Goal: Transaction & Acquisition: Purchase product/service

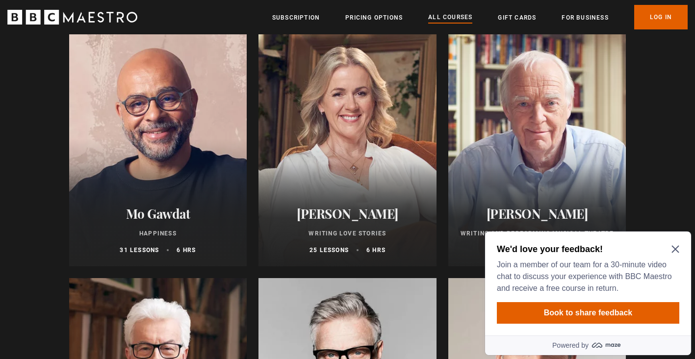
scroll to position [1941, 0]
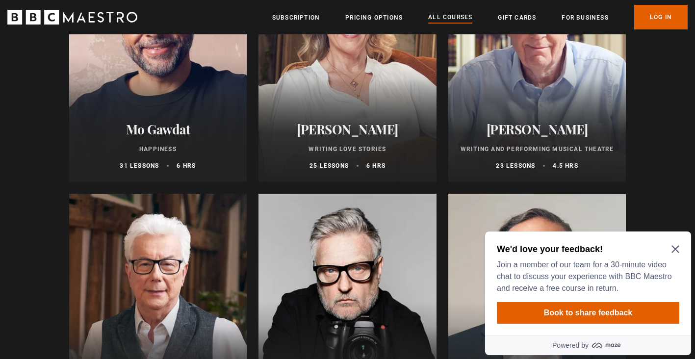
click at [677, 247] on icon "Close Maze Prompt" at bounding box center [676, 249] width 8 height 8
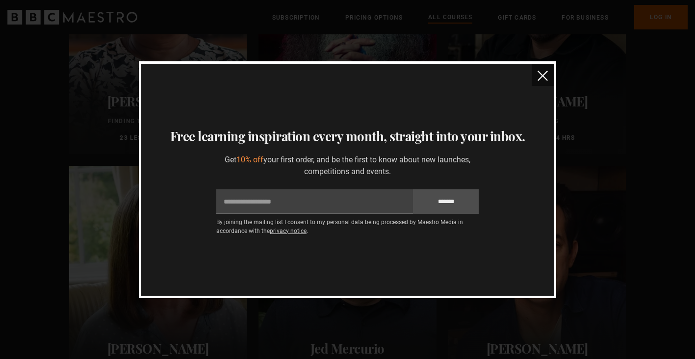
scroll to position [2239, 0]
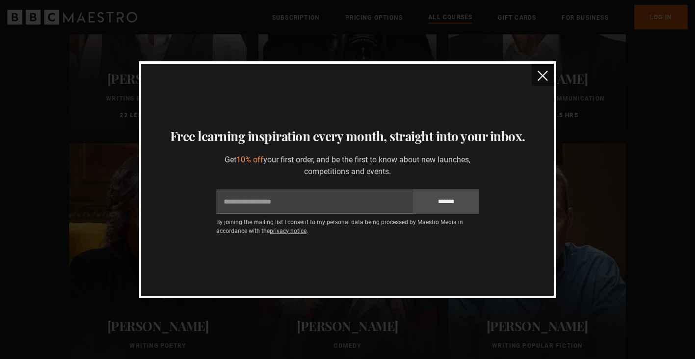
click at [541, 73] on img "close" at bounding box center [543, 76] width 10 height 10
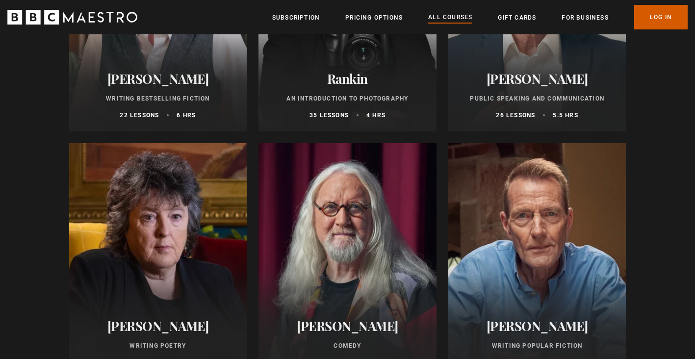
click at [653, 14] on link "Log In" at bounding box center [661, 17] width 53 height 25
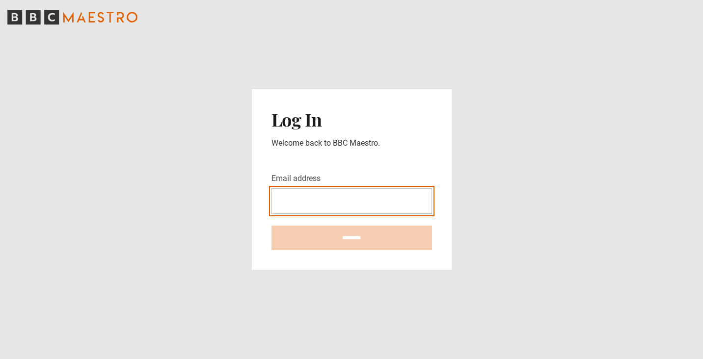
type input "**********"
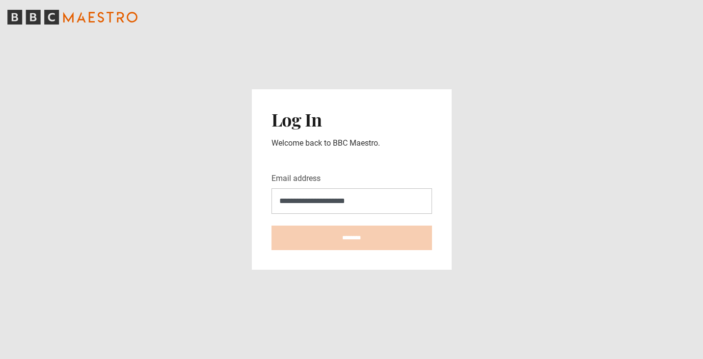
click at [351, 238] on input "********" at bounding box center [351, 238] width 160 height 25
type input "**********"
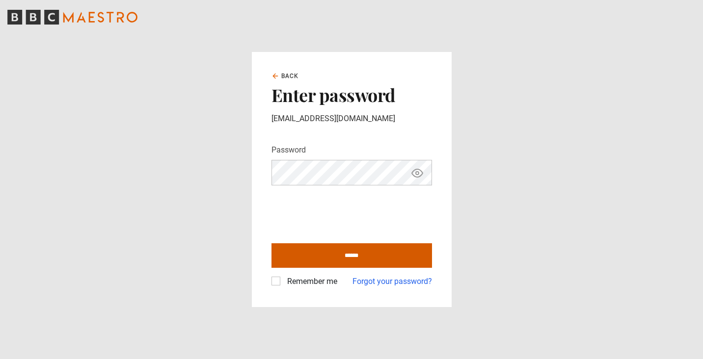
click at [348, 257] on input "******" at bounding box center [351, 255] width 160 height 25
type input "**********"
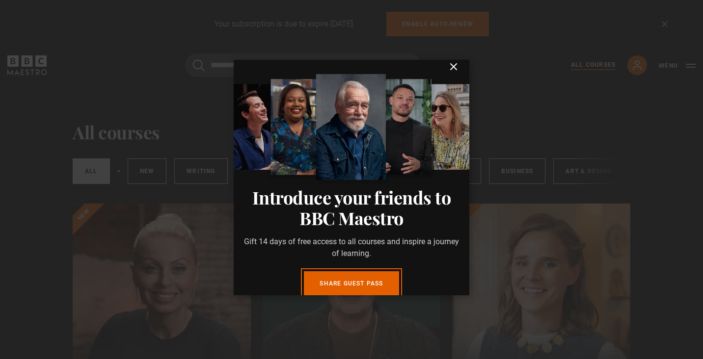
click at [451, 70] on icon "submit" at bounding box center [454, 67] width 6 height 6
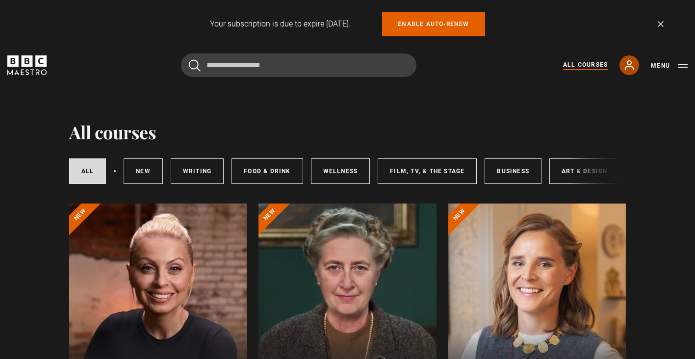
click at [633, 63] on icon at bounding box center [630, 65] width 12 height 12
click at [683, 65] on button "Menu" at bounding box center [669, 66] width 37 height 10
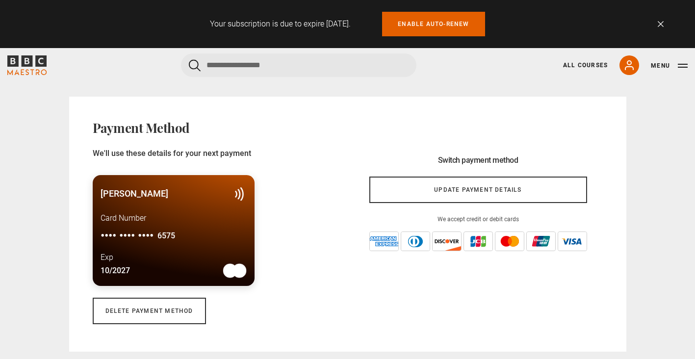
scroll to position [900, 0]
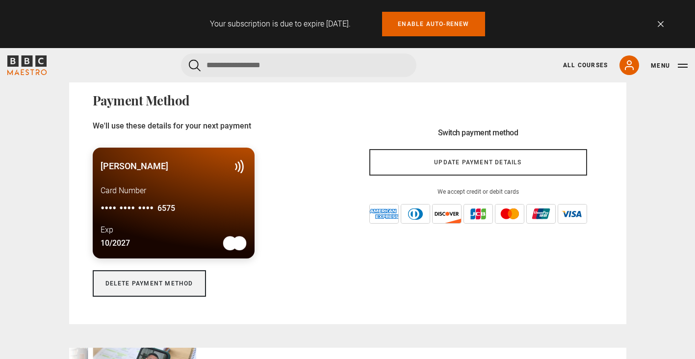
click at [142, 283] on link "Delete payment method" at bounding box center [149, 283] width 113 height 27
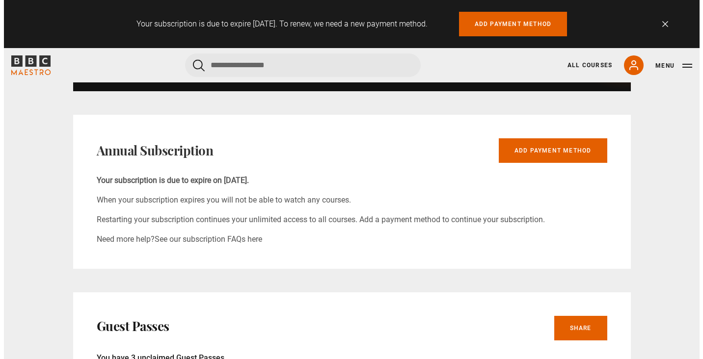
scroll to position [527, 0]
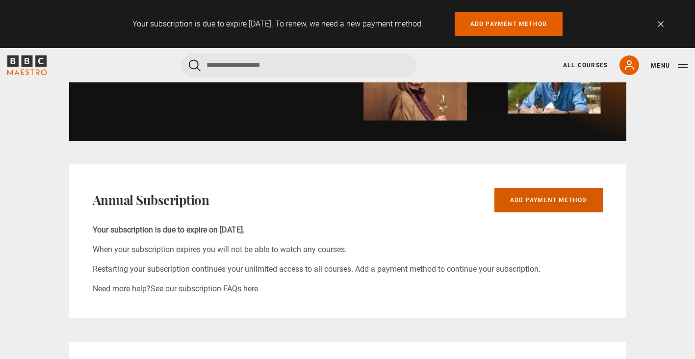
click at [560, 198] on link "Add payment method" at bounding box center [549, 200] width 108 height 25
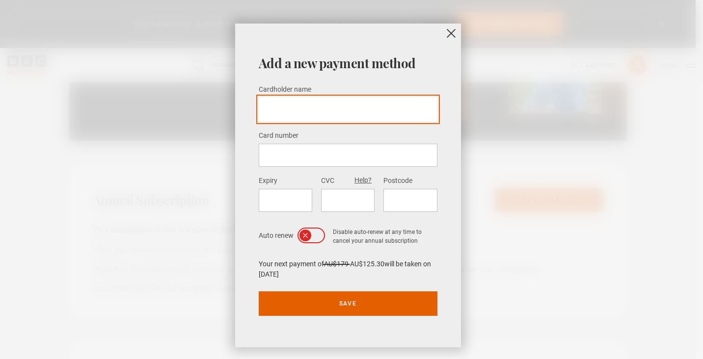
click at [322, 113] on input "Cardholder name *" at bounding box center [348, 109] width 179 height 25
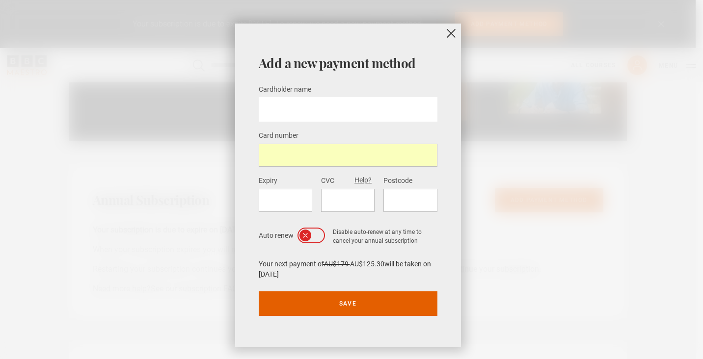
click at [314, 197] on div "Expiry CVC Help? Postcode" at bounding box center [348, 197] width 179 height 45
click at [301, 234] on icon at bounding box center [305, 236] width 8 height 8
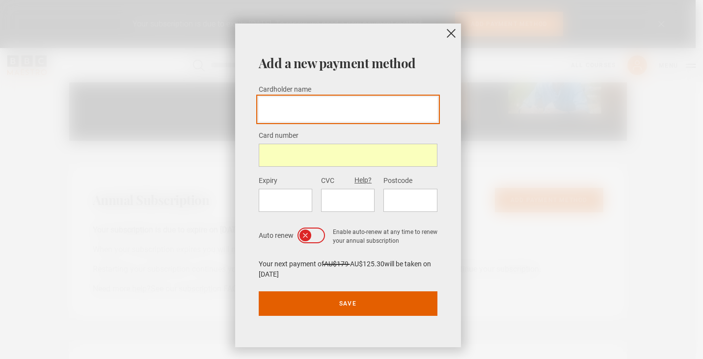
click at [303, 111] on input "Cardholder name *" at bounding box center [348, 109] width 179 height 25
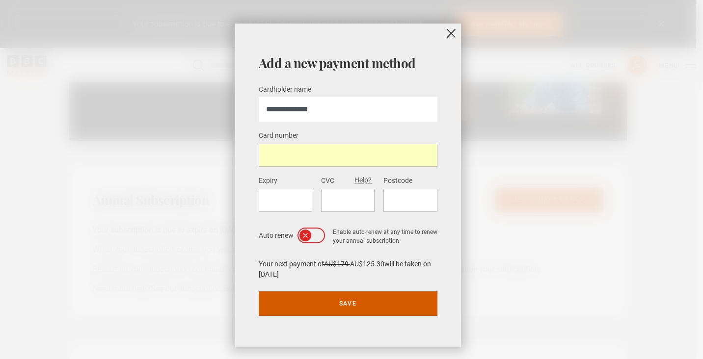
click at [341, 299] on button "Save" at bounding box center [348, 304] width 179 height 25
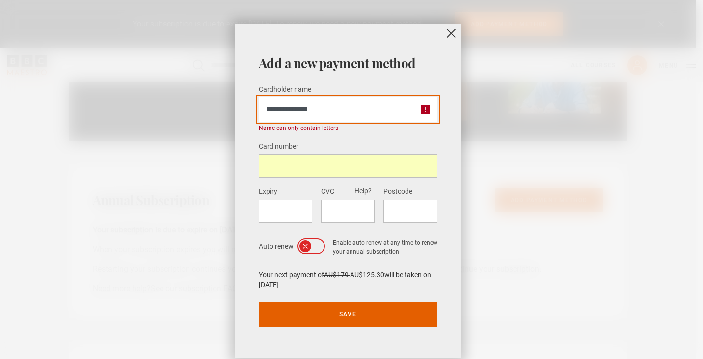
click at [295, 108] on input "**********" at bounding box center [348, 109] width 179 height 25
type input "**********"
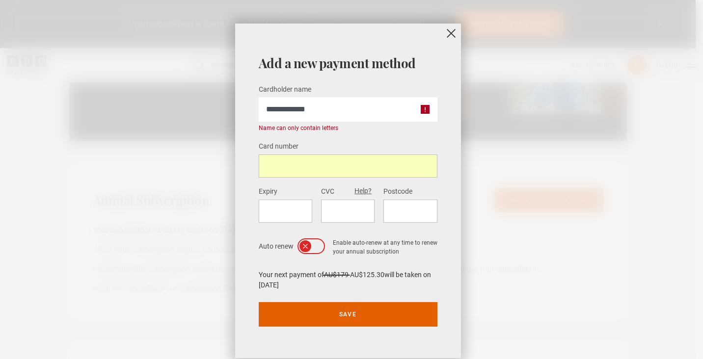
click at [327, 142] on div "Card number" at bounding box center [348, 158] width 179 height 37
click at [314, 244] on icon at bounding box center [316, 245] width 5 height 3
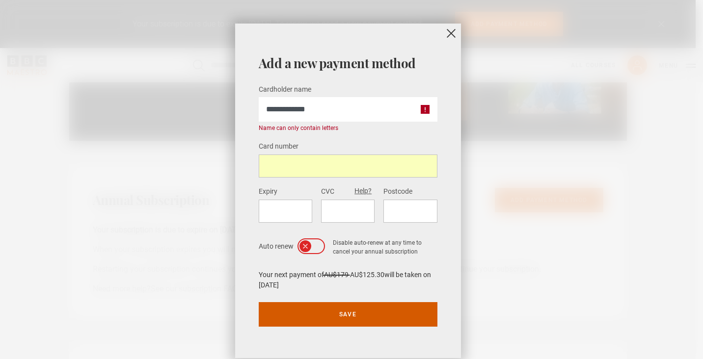
click at [349, 314] on button "Save" at bounding box center [348, 314] width 179 height 25
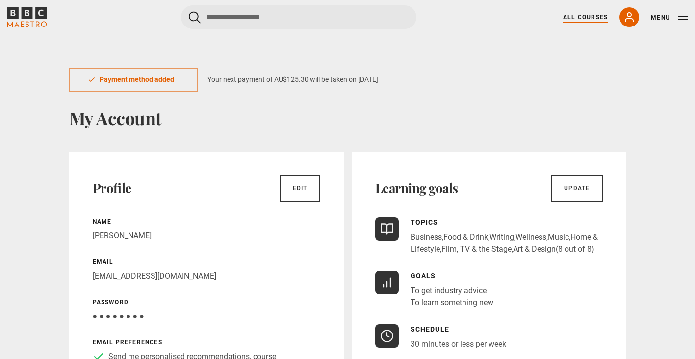
click at [575, 18] on link "All Courses" at bounding box center [585, 17] width 45 height 9
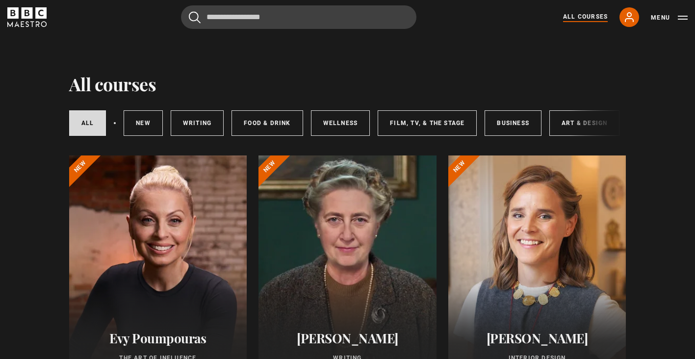
click at [579, 125] on div "All courses New courses Writing Food & Drink Wellness Film, TV, & The Stage Bus…" at bounding box center [348, 123] width 558 height 33
click at [578, 122] on div "All courses New courses Writing Food & Drink Wellness Film, TV, & The Stage Bus…" at bounding box center [348, 123] width 558 height 33
click at [560, 121] on link "Art & Design" at bounding box center [585, 123] width 70 height 26
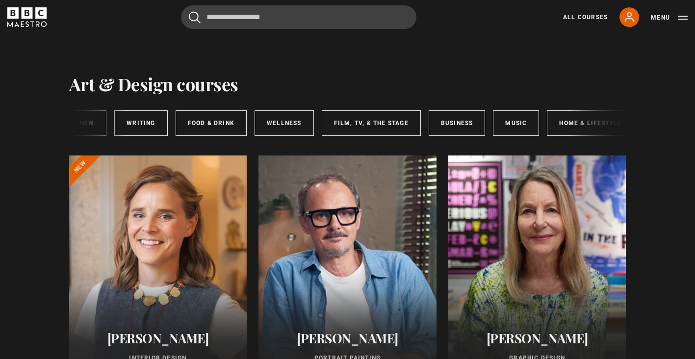
scroll to position [0, 147]
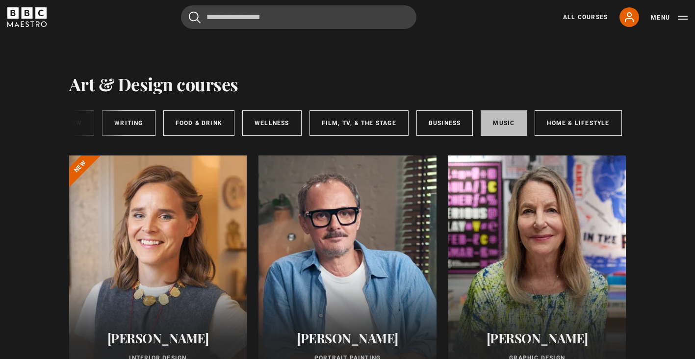
click at [507, 121] on link "Music" at bounding box center [504, 123] width 46 height 26
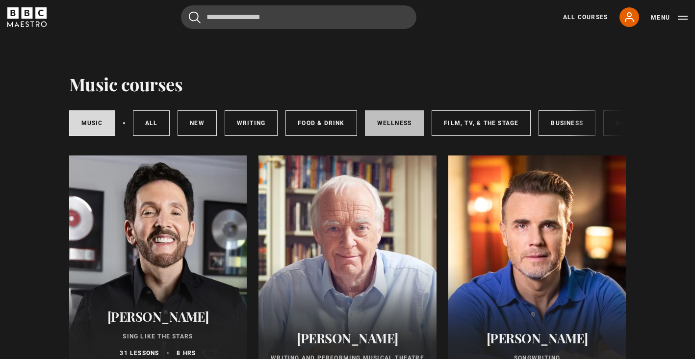
click at [394, 122] on link "Wellness" at bounding box center [394, 123] width 59 height 26
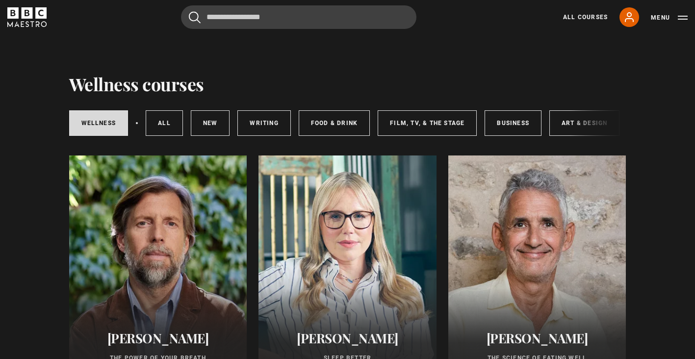
click at [253, 148] on div "Wellness All courses New courses Writing Food & Drink Film, TV, & The Stage Bus…" at bounding box center [348, 121] width 558 height 53
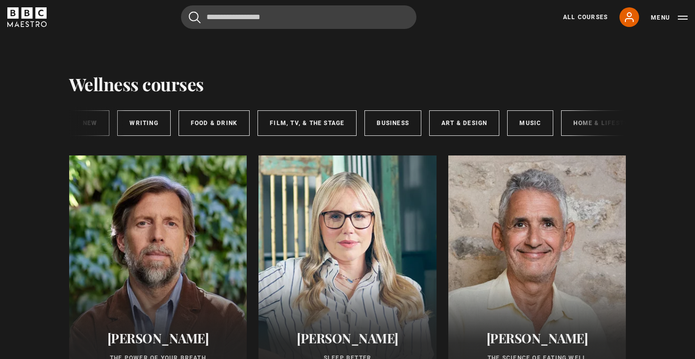
scroll to position [0, 147]
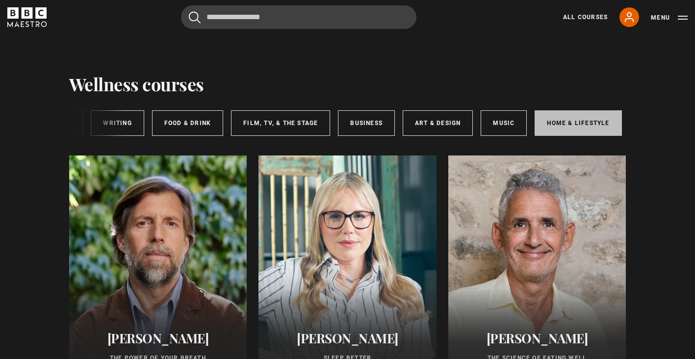
click at [566, 125] on link "Home & Lifestyle" at bounding box center [578, 123] width 87 height 26
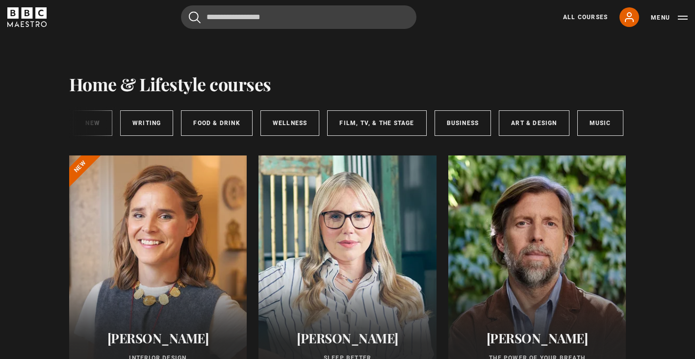
scroll to position [0, 147]
click at [396, 147] on div "Home & Lifestyle All courses New courses Writing Food & Drink Wellness Film, TV…" at bounding box center [348, 121] width 558 height 53
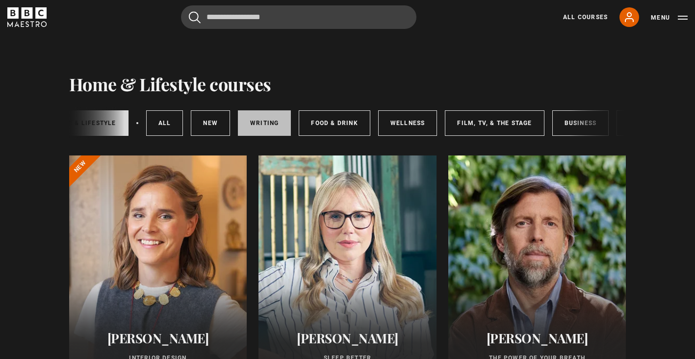
scroll to position [0, 27]
click at [268, 125] on link "Writing" at bounding box center [265, 123] width 53 height 26
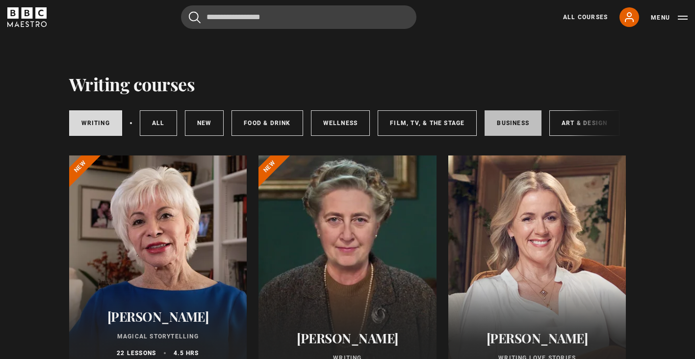
click at [513, 126] on link "Business" at bounding box center [513, 123] width 57 height 26
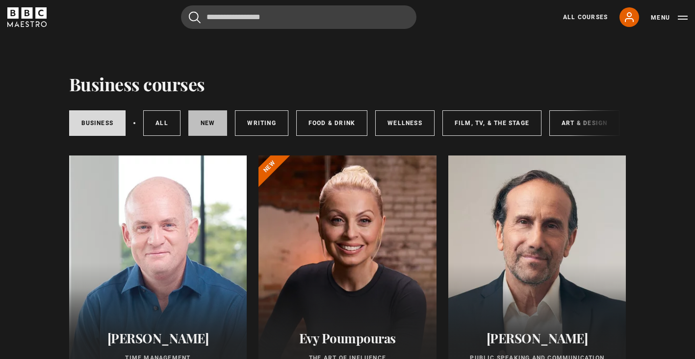
click at [200, 122] on link "New courses" at bounding box center [207, 123] width 39 height 26
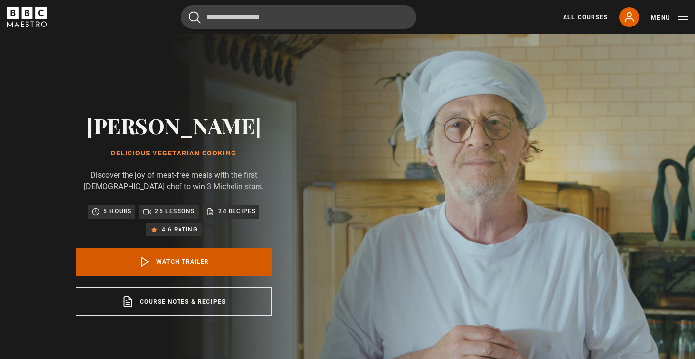
click at [171, 262] on link "Watch Trailer" at bounding box center [174, 261] width 196 height 27
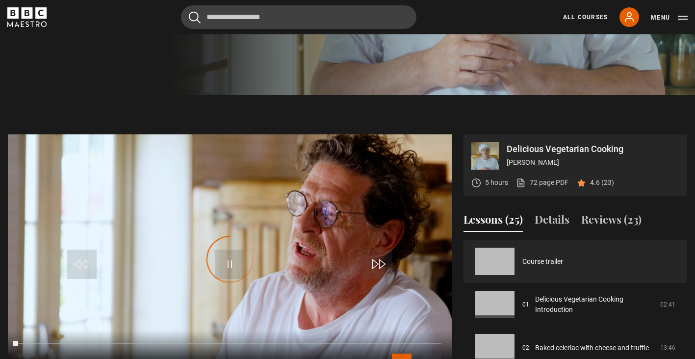
scroll to position [394, 0]
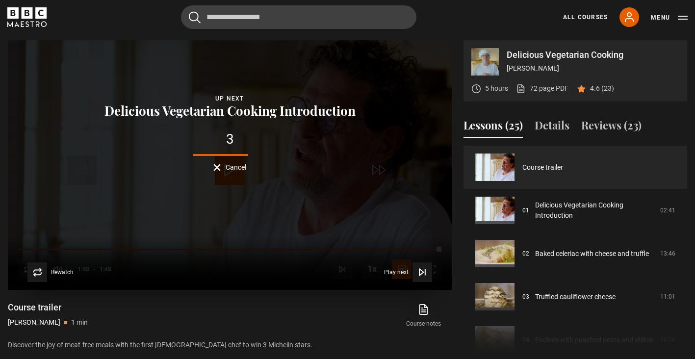
click at [229, 166] on span "Cancel" at bounding box center [236, 167] width 21 height 7
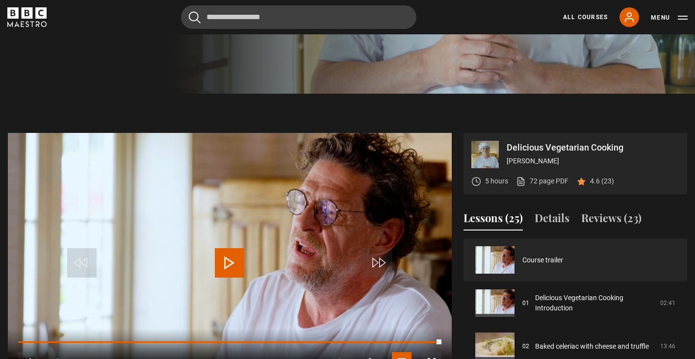
scroll to position [326, 0]
